Goal: Transaction & Acquisition: Purchase product/service

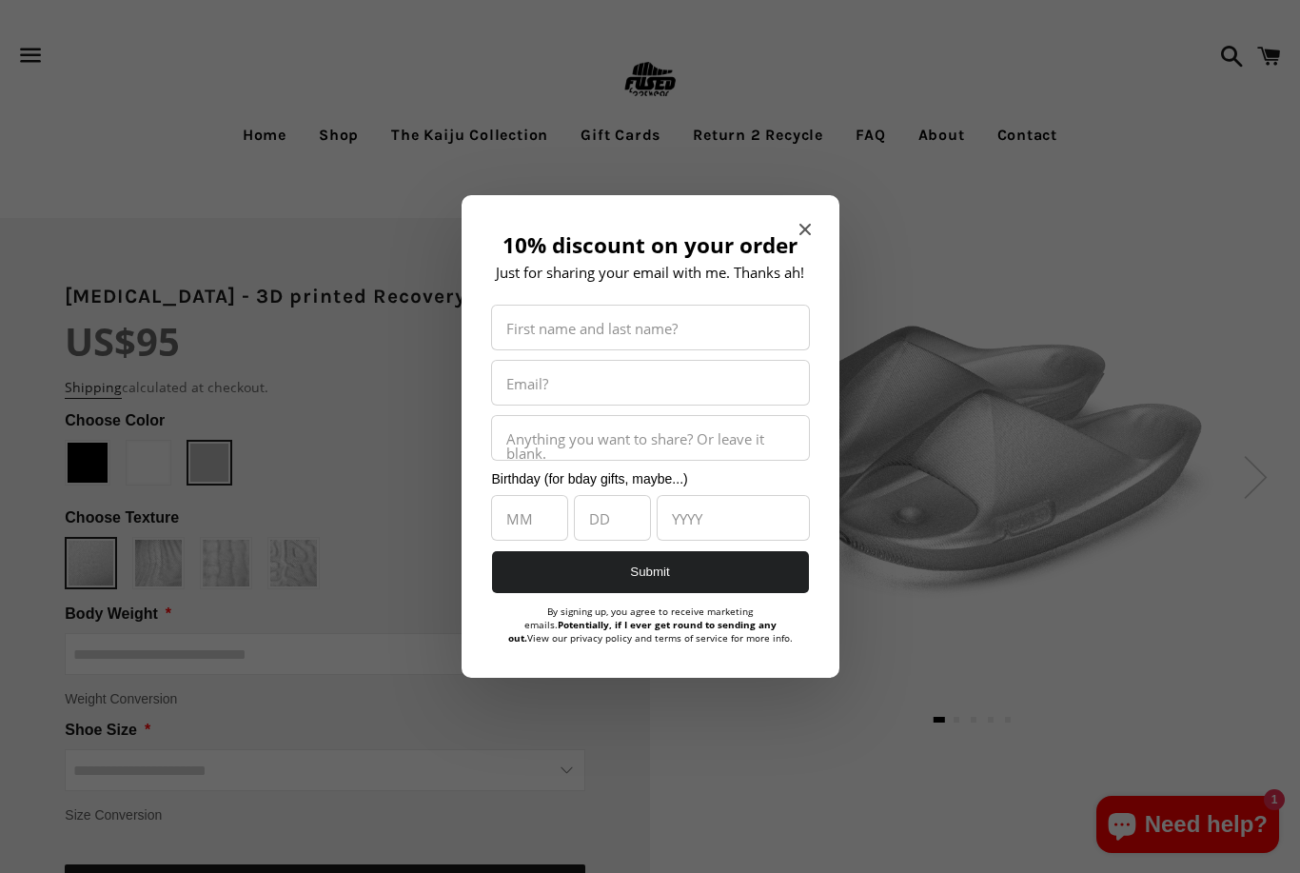
click at [802, 234] on span "Close modal" at bounding box center [805, 229] width 11 height 19
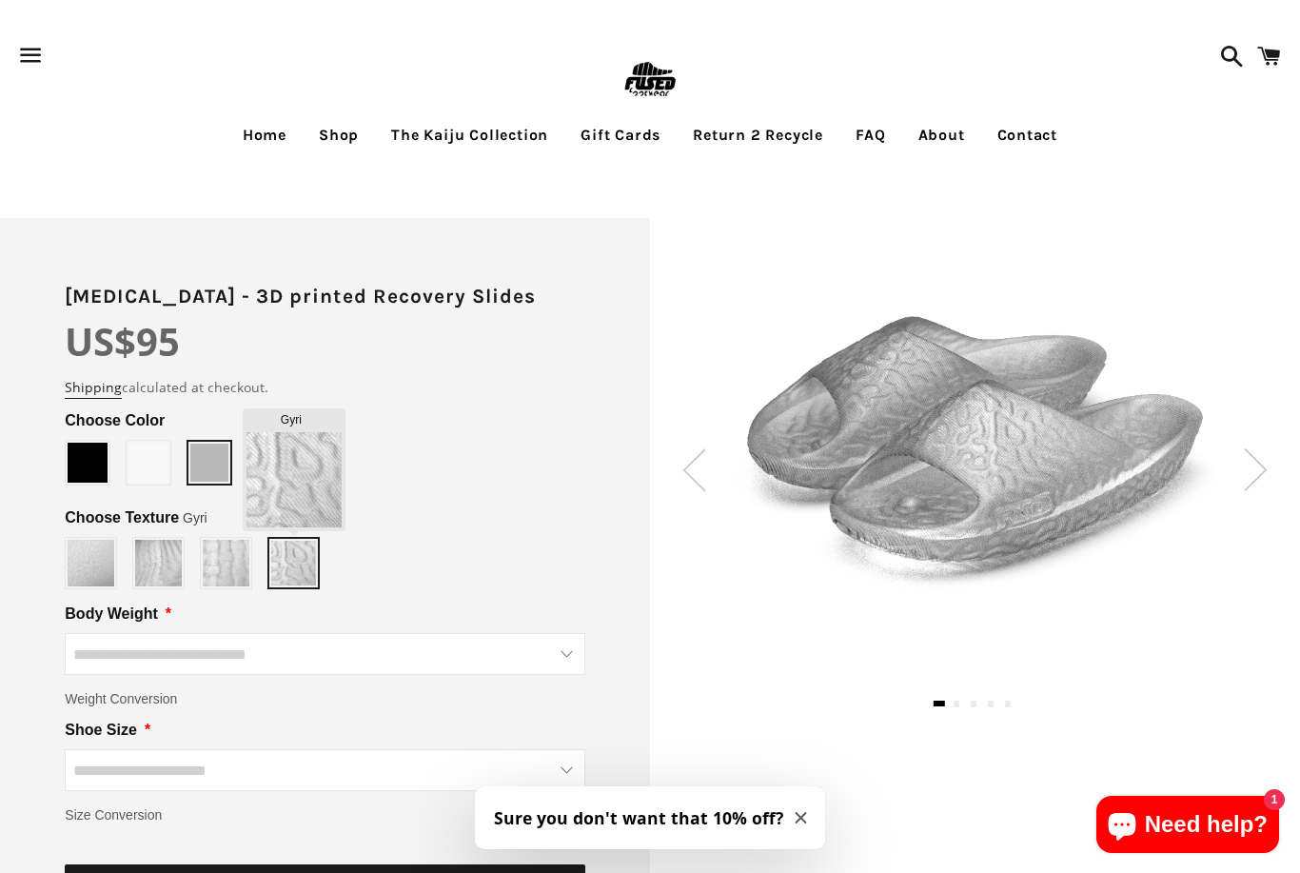
type input "******"
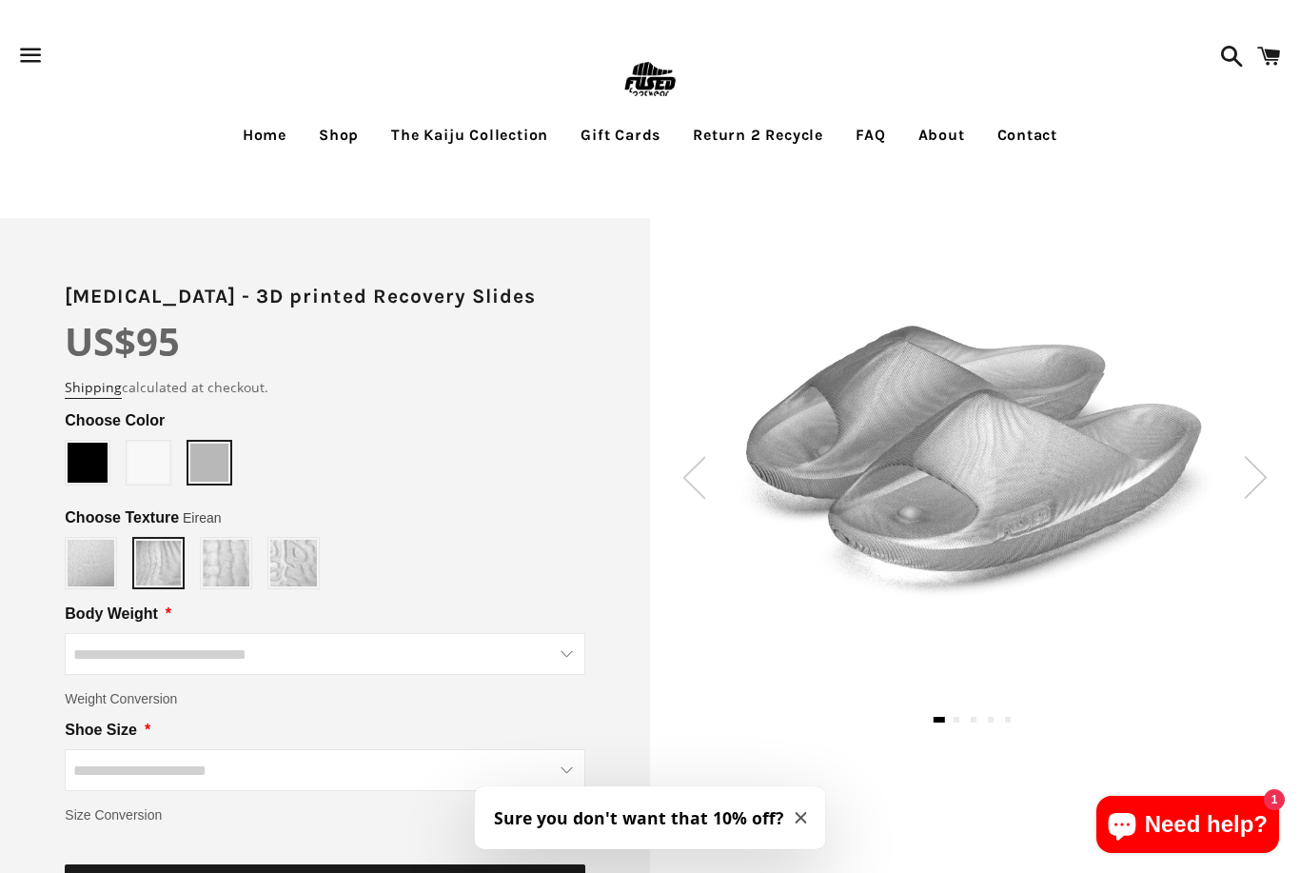
click at [376, 578] on div "Slate" at bounding box center [325, 563] width 520 height 52
type input "*****"
click at [342, 140] on link "Shop" at bounding box center [339, 135] width 69 height 48
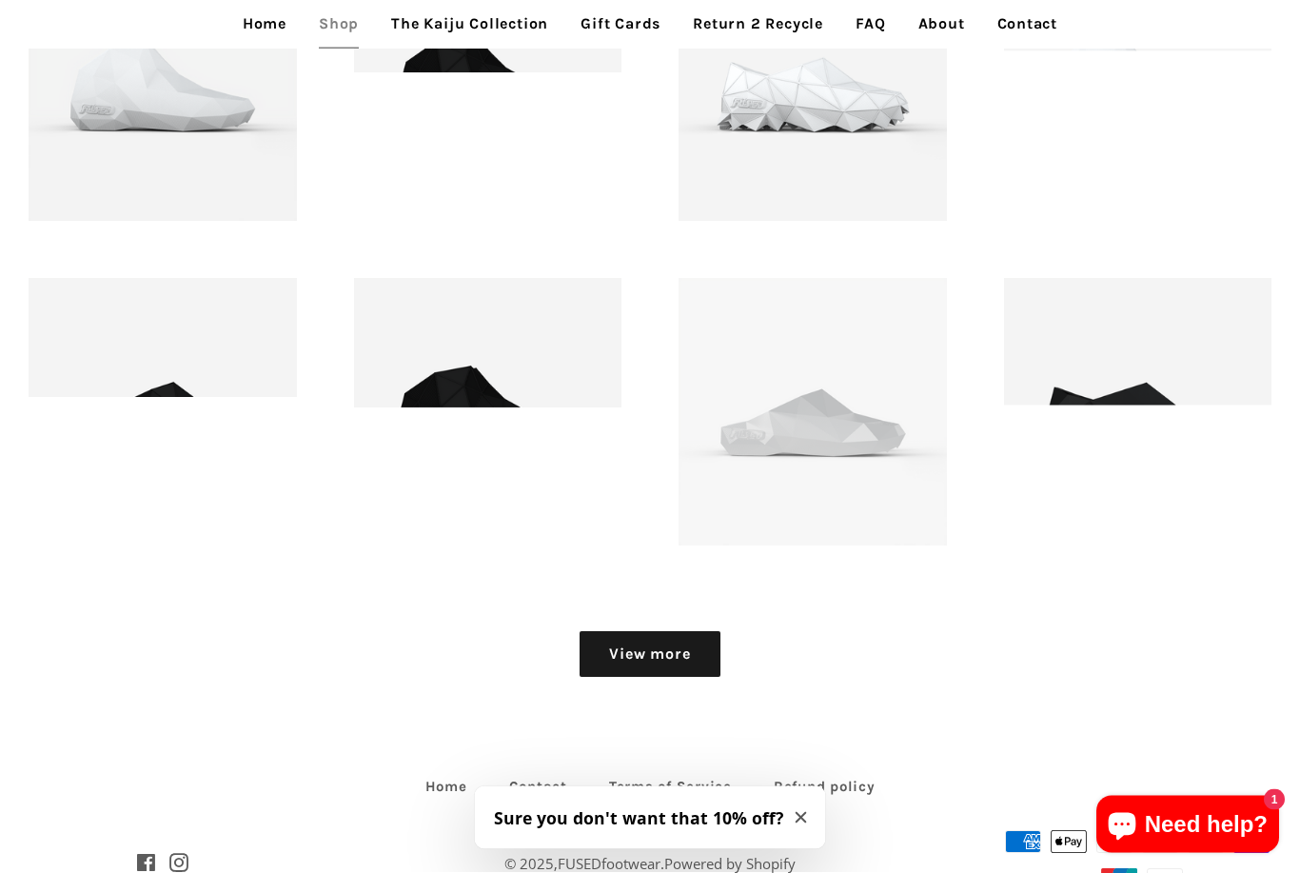
scroll to position [2007, 0]
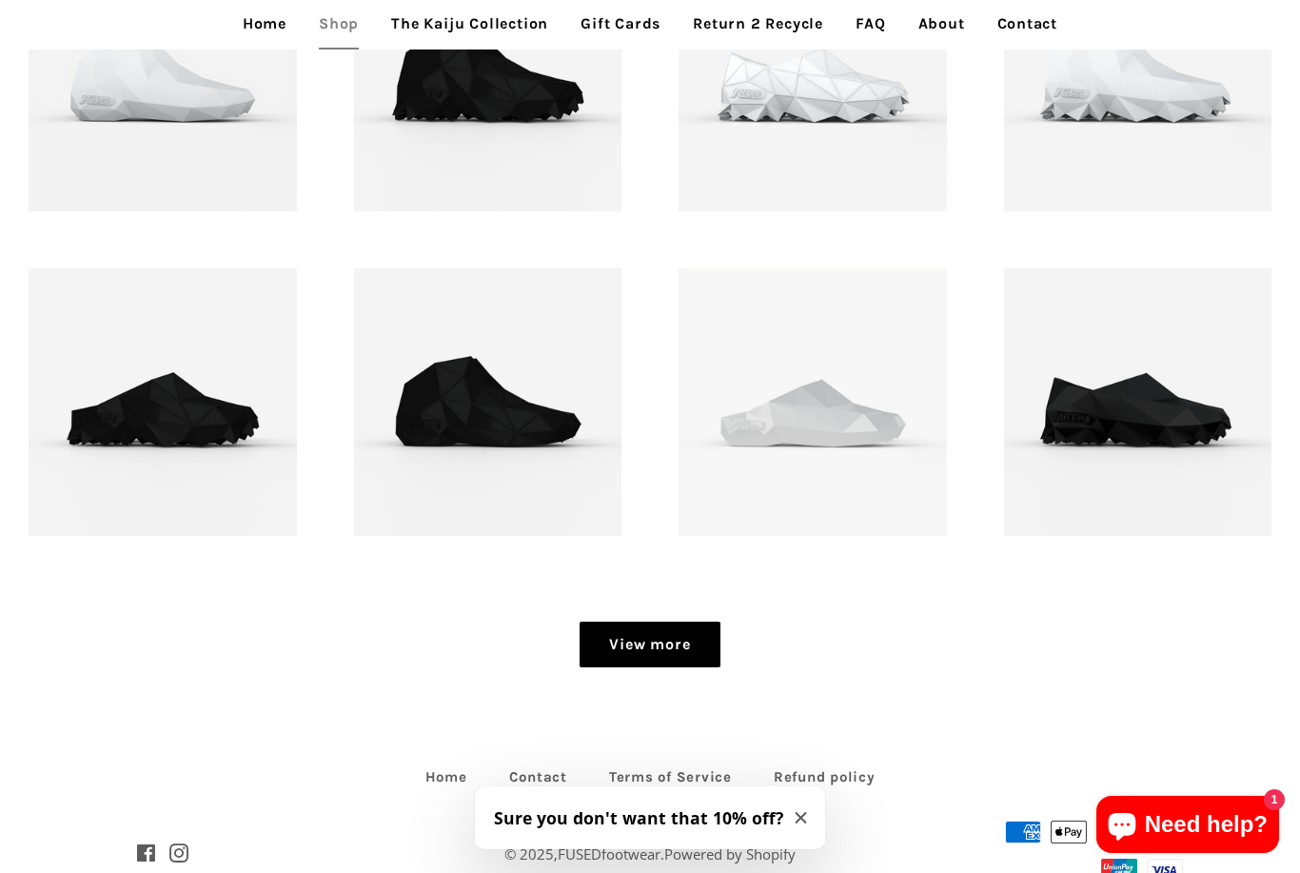
click at [660, 654] on link "View more" at bounding box center [650, 645] width 140 height 46
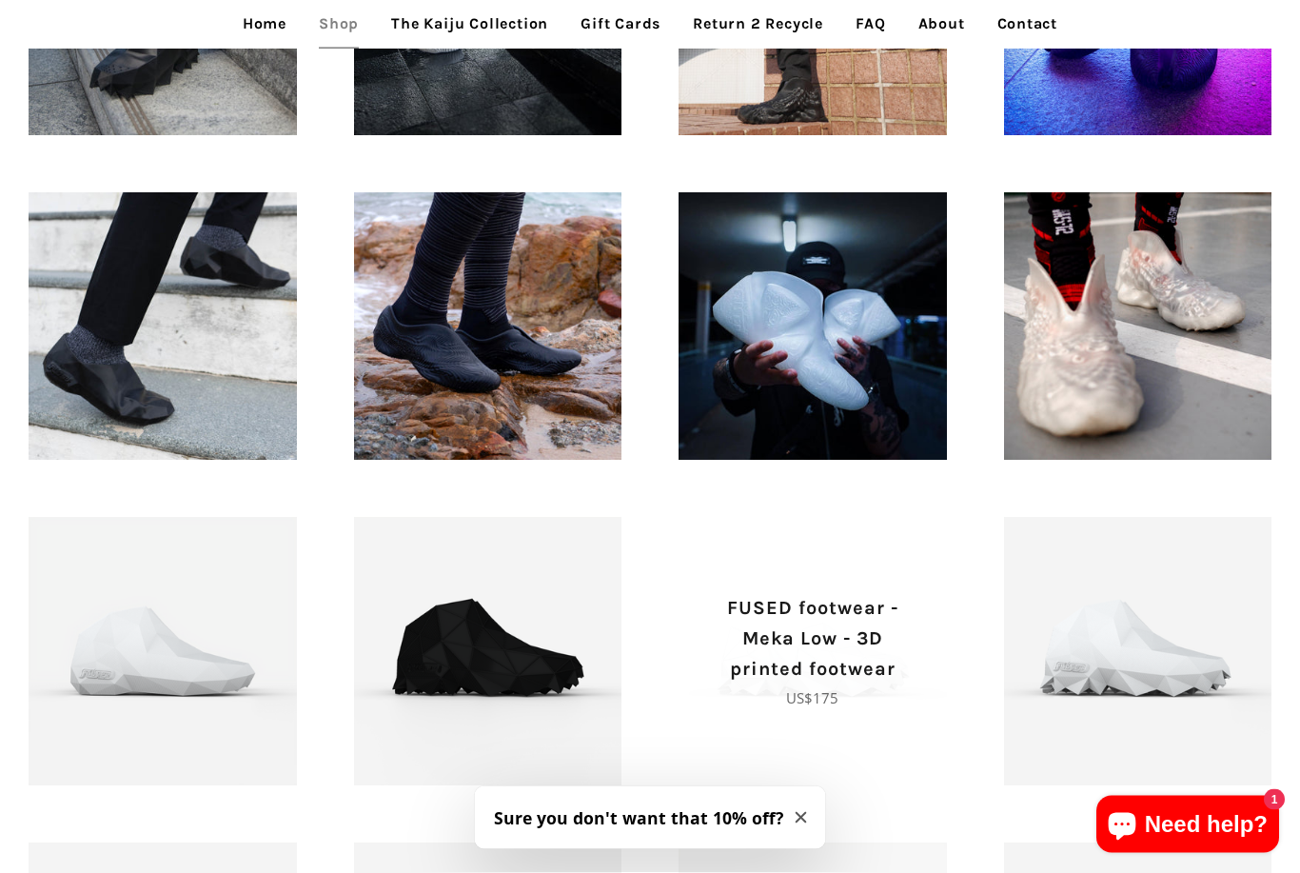
scroll to position [1433, 0]
click at [754, 649] on p "FUSED footwear - Meka Low - 3D printed footwear" at bounding box center [813, 638] width 202 height 91
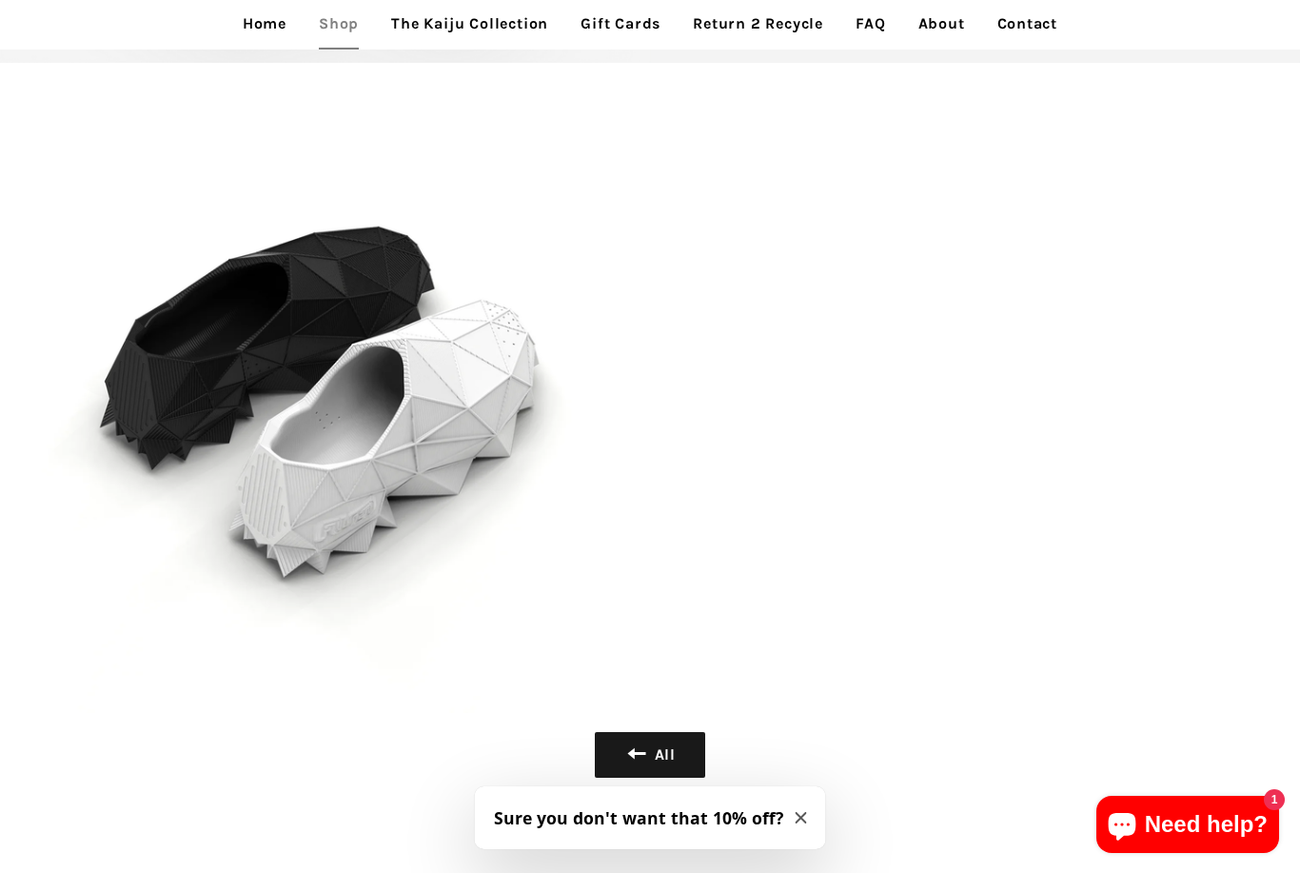
scroll to position [8950, 0]
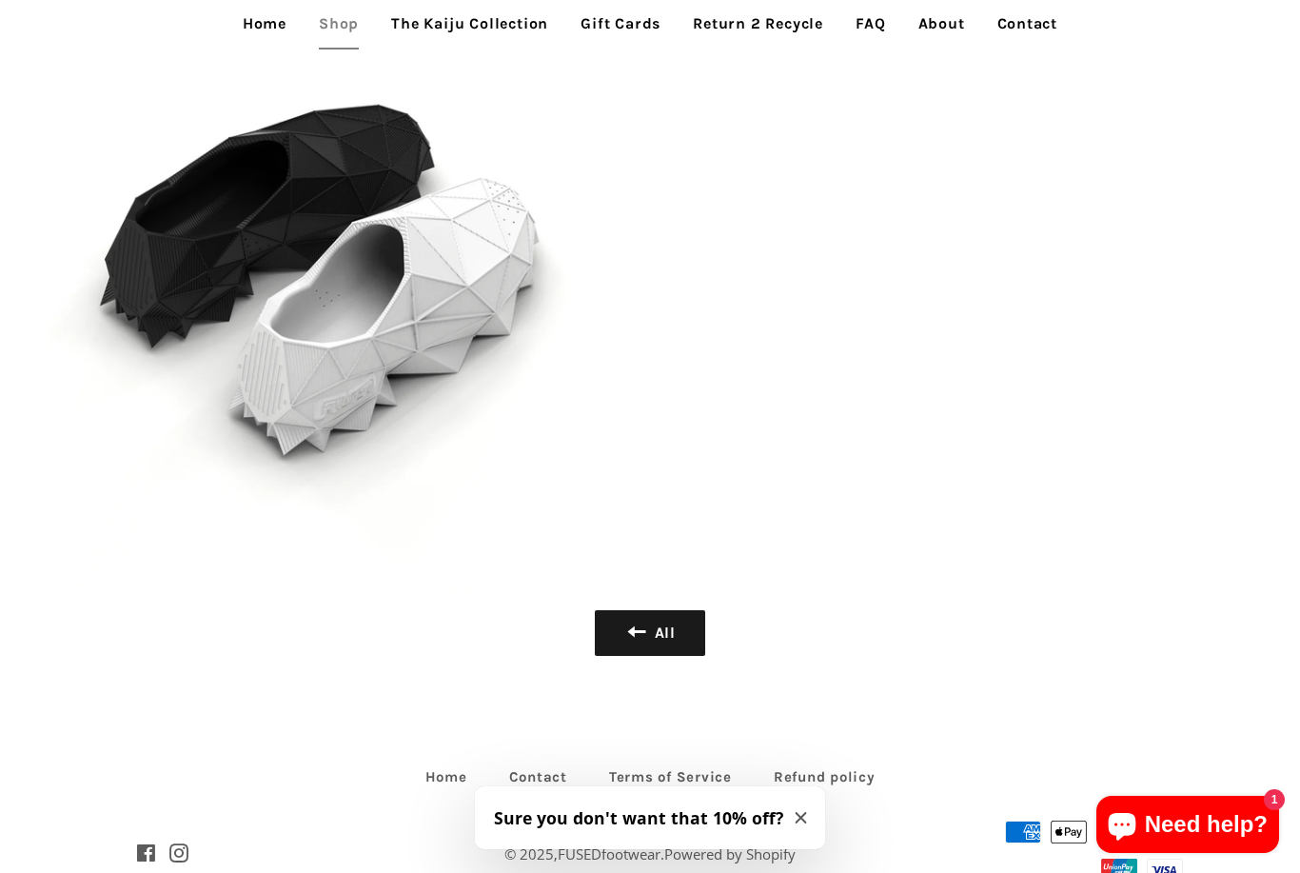
click at [437, 23] on link "The Kaiju Collection" at bounding box center [470, 24] width 186 height 48
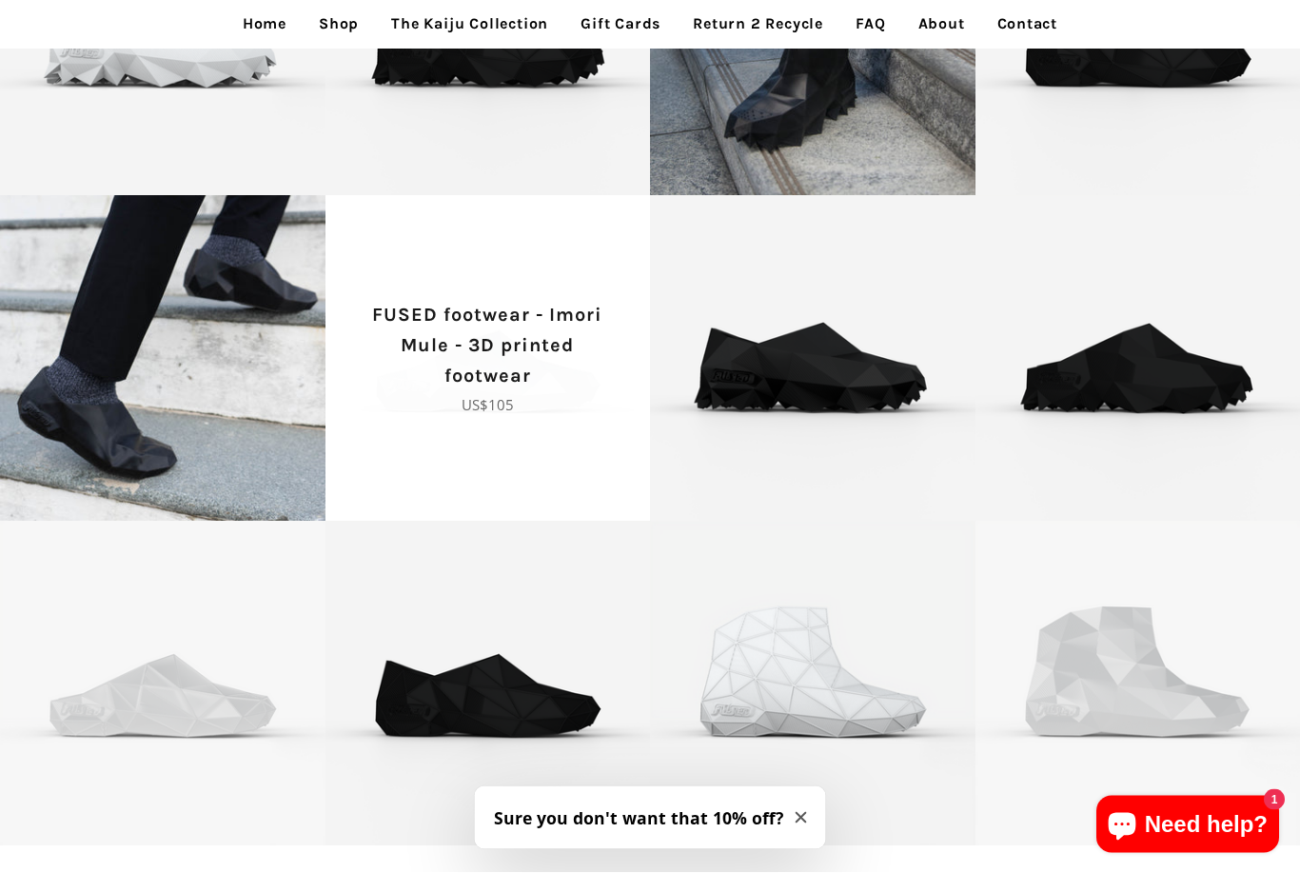
scroll to position [768, 0]
click at [516, 371] on p "FUSED footwear - Imori Mule - 3D printed footwear" at bounding box center [488, 345] width 259 height 91
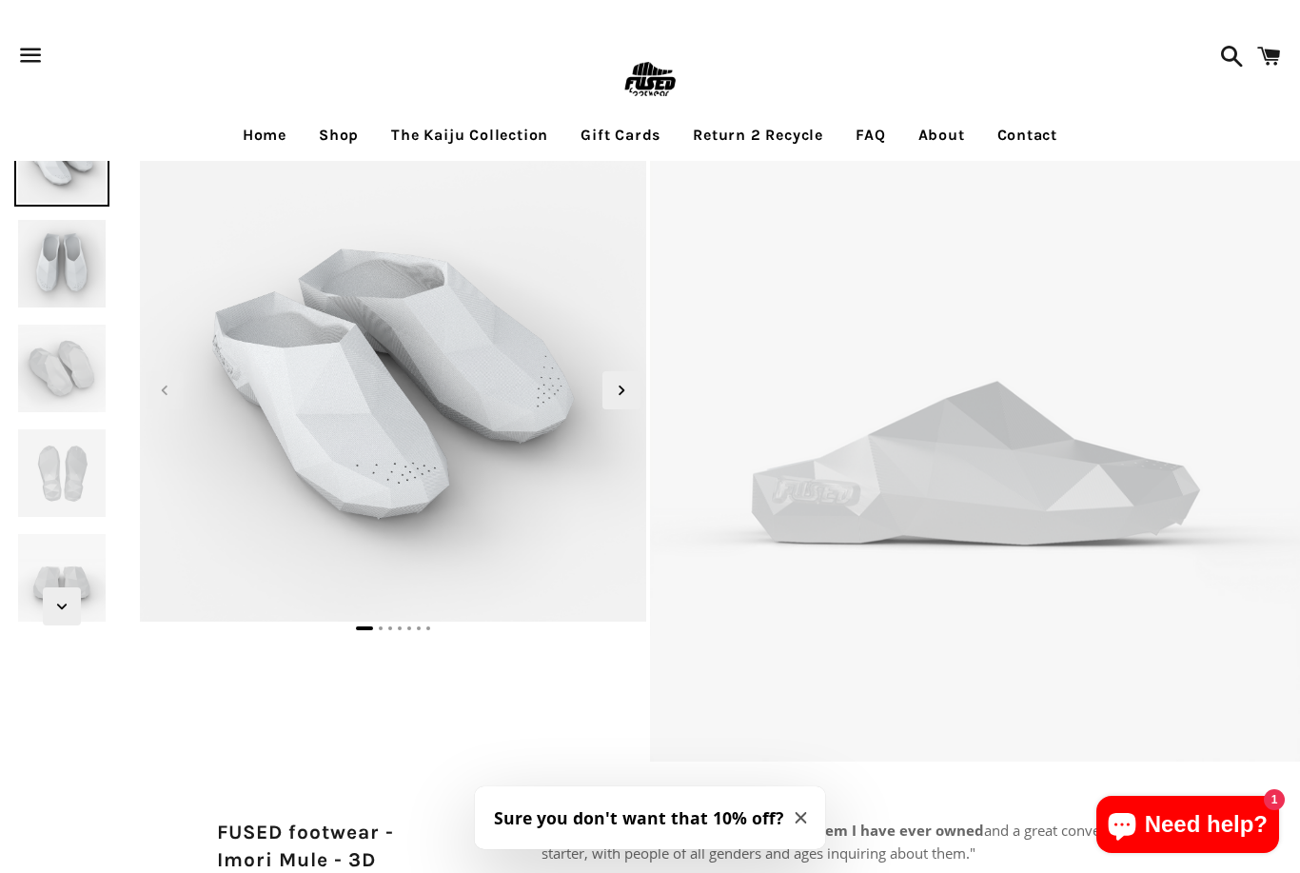
click at [58, 462] on img at bounding box center [61, 472] width 95 height 95
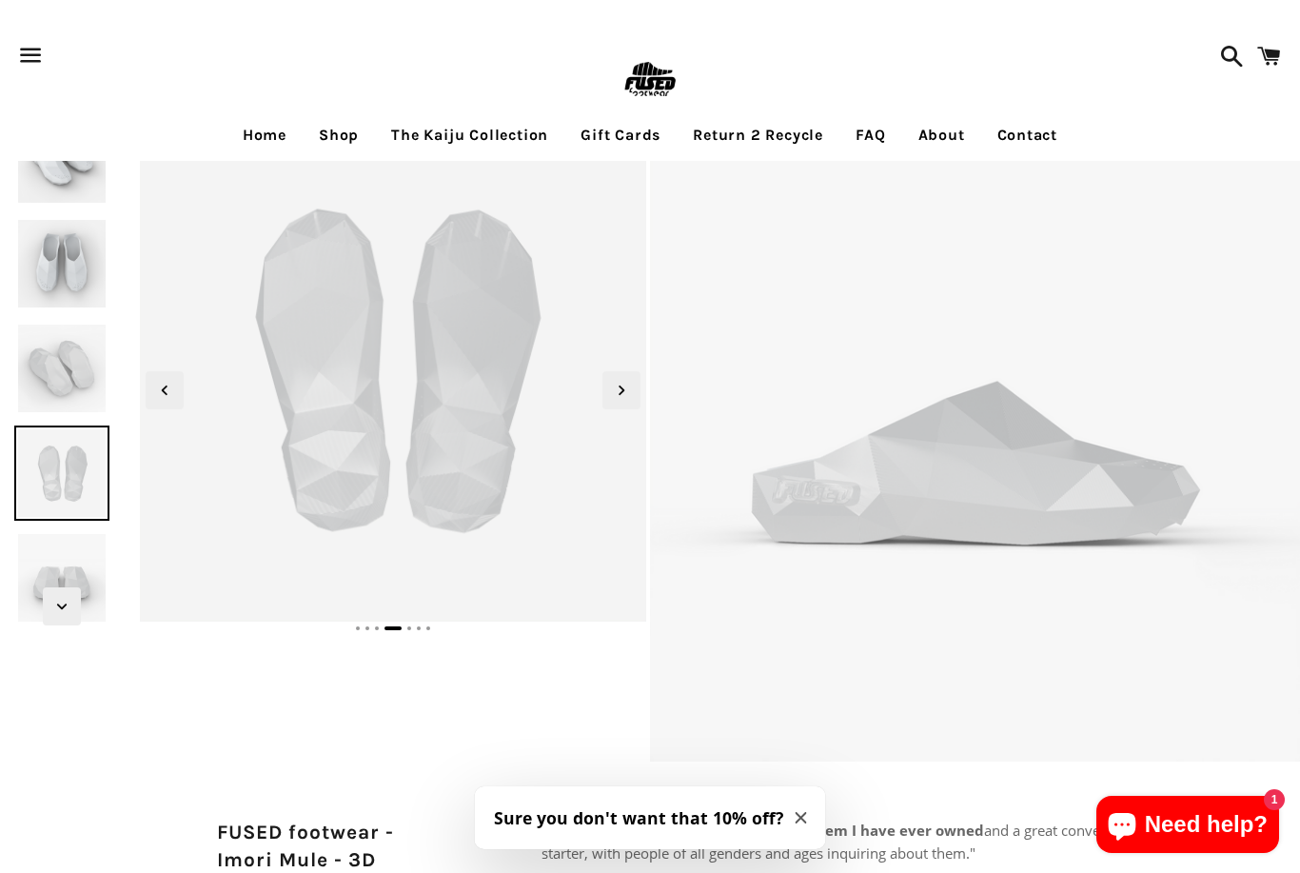
click at [56, 346] on img at bounding box center [61, 368] width 95 height 95
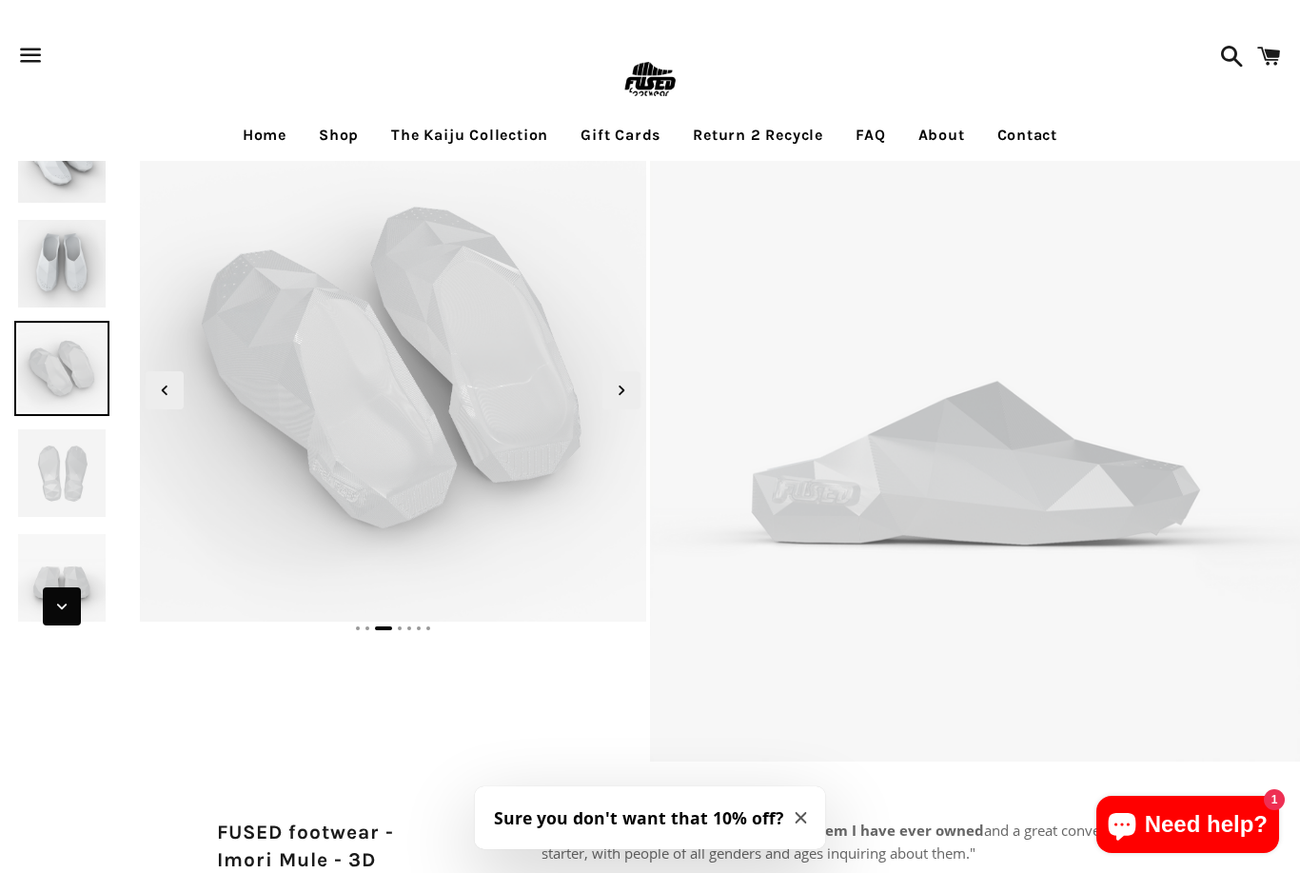
click at [63, 609] on icon "Next slide" at bounding box center [61, 606] width 21 height 21
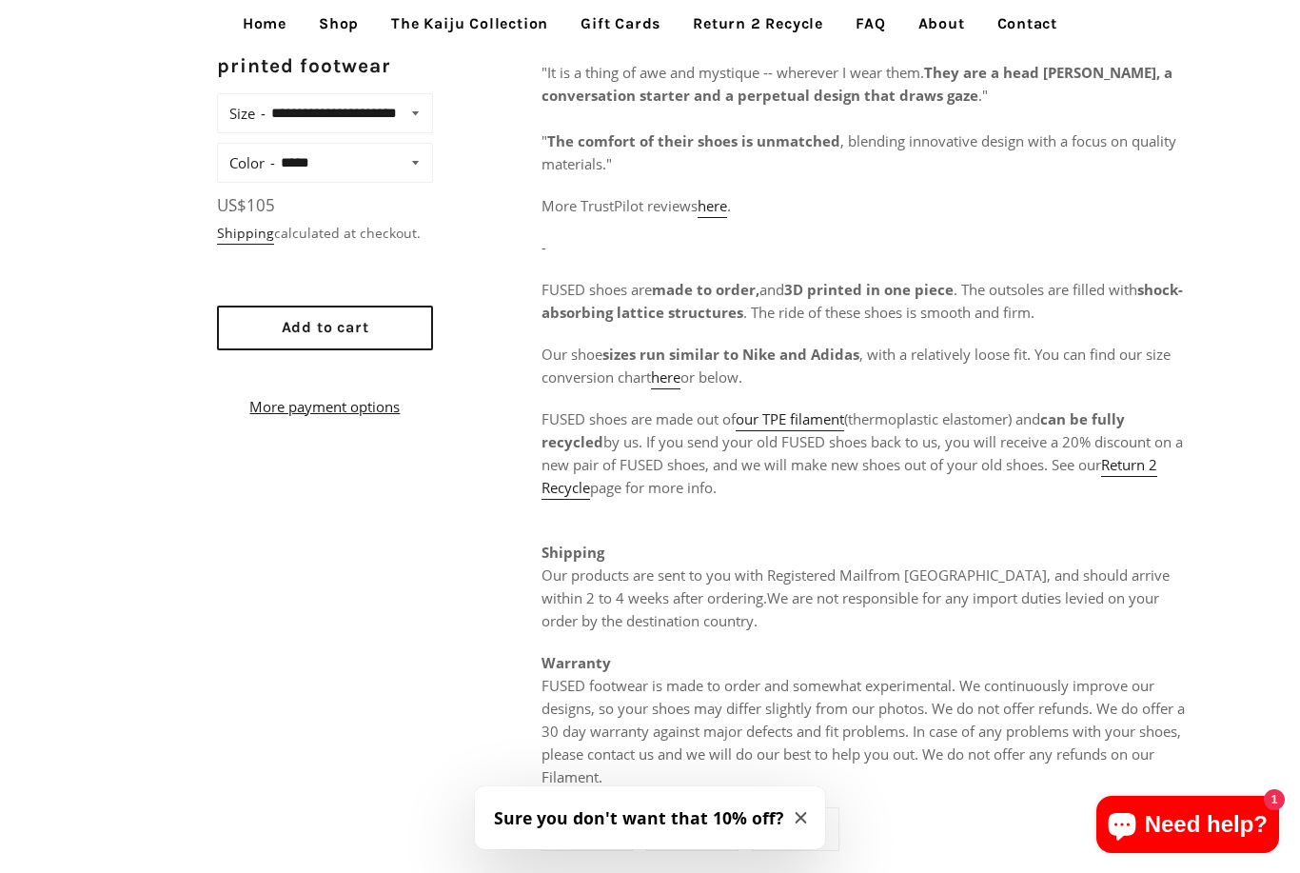
scroll to position [875, 0]
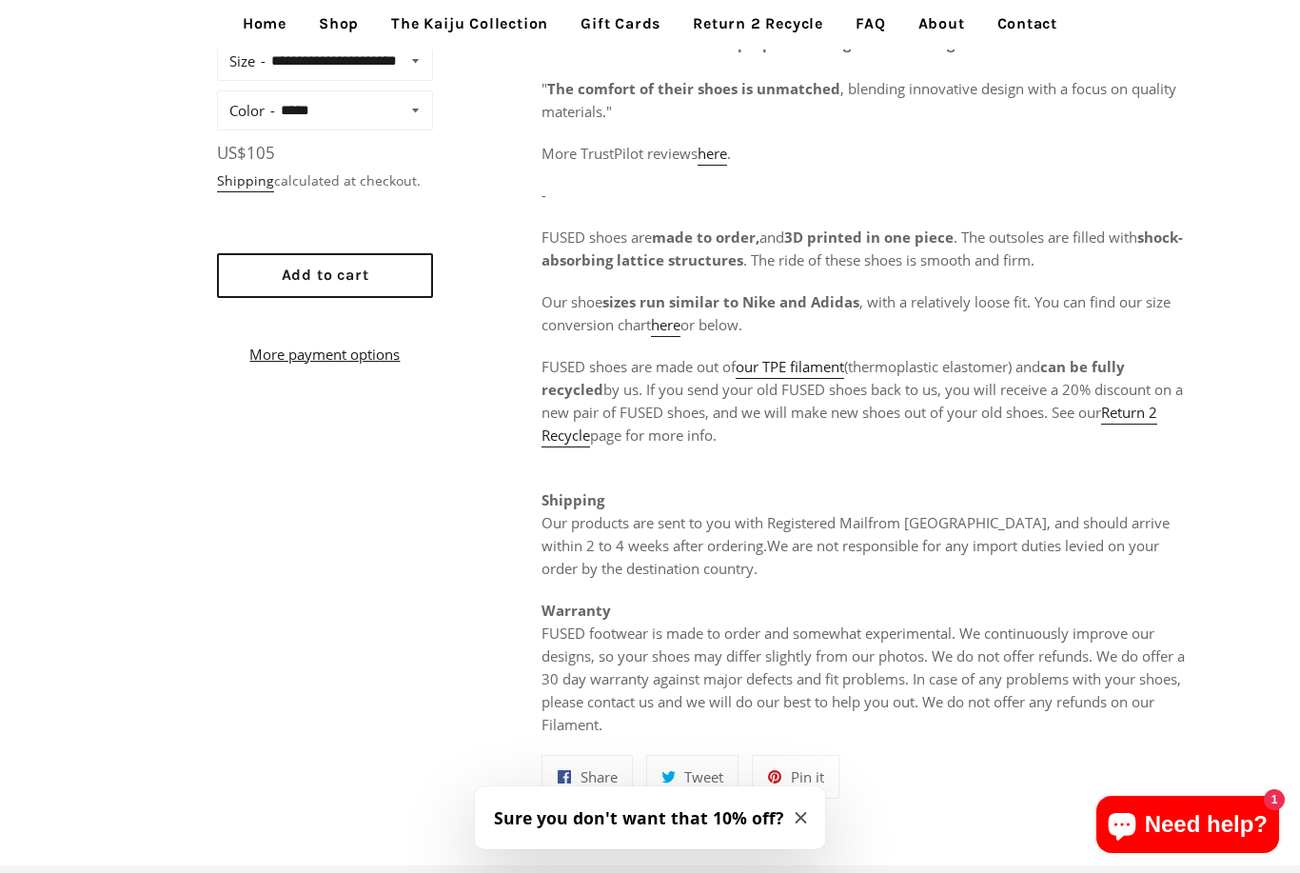
click at [924, 21] on link "About" at bounding box center [941, 24] width 75 height 48
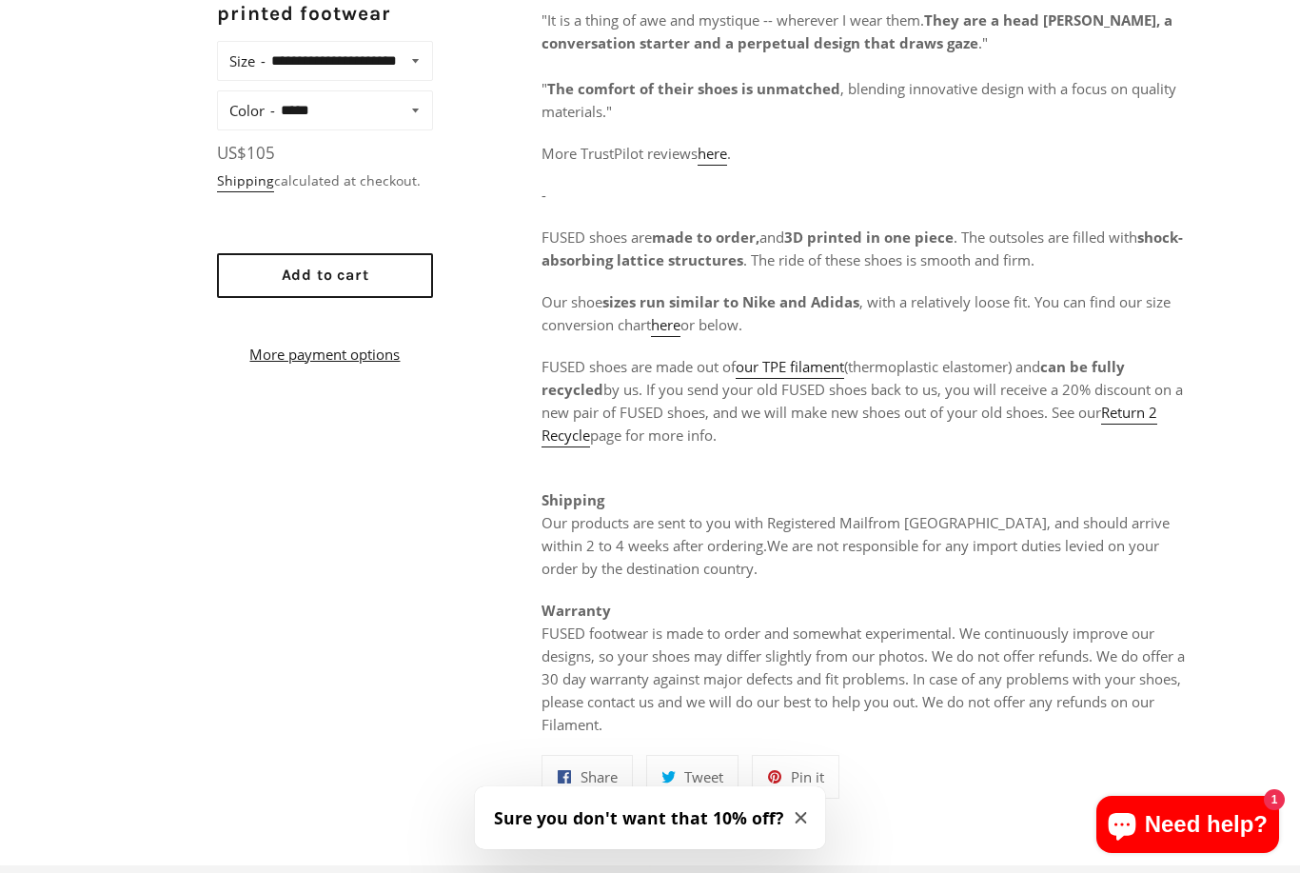
scroll to position [936, 0]
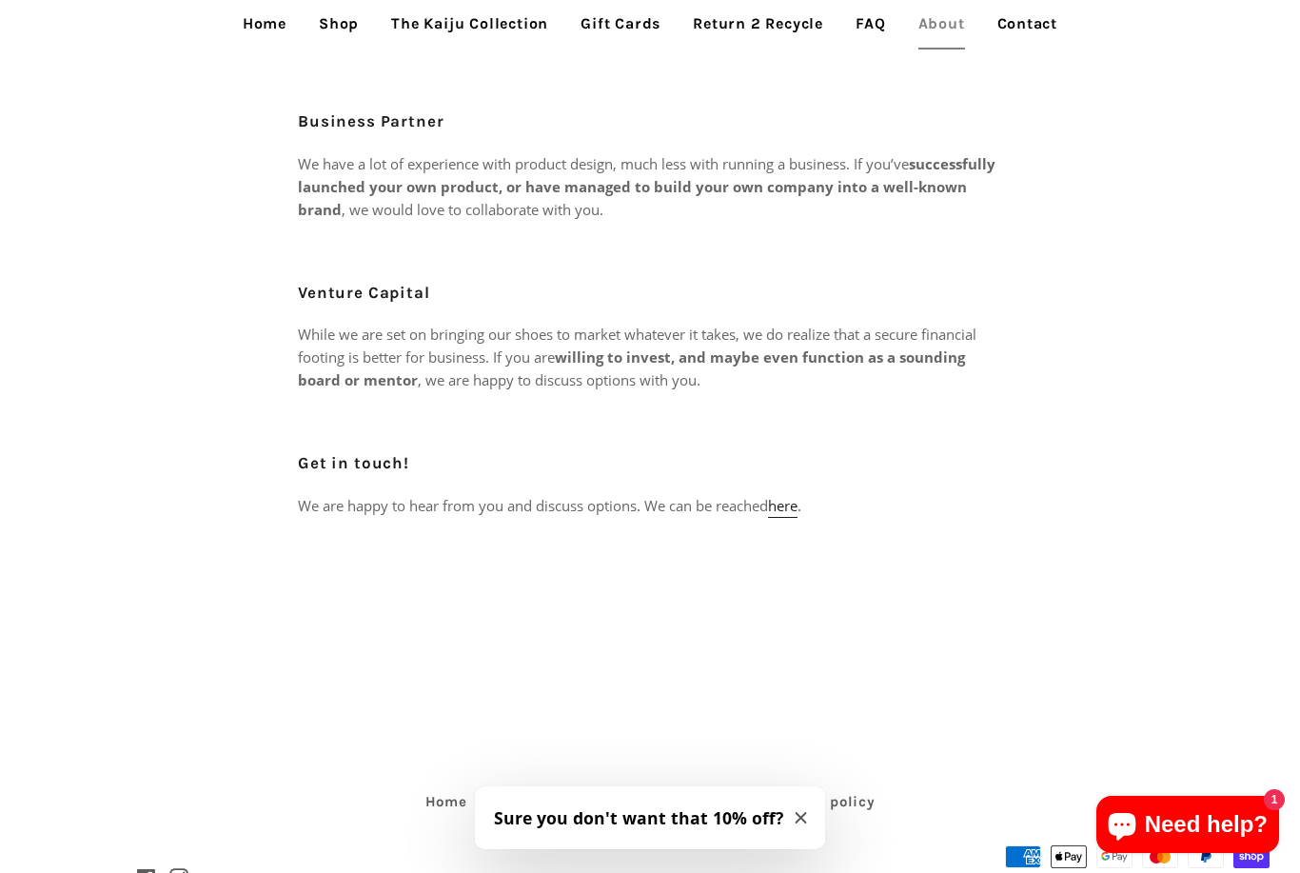
scroll to position [908, 0]
